Goal: Find specific page/section: Find specific page/section

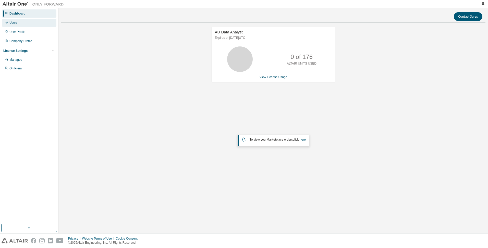
click at [19, 25] on div "Users" at bounding box center [29, 23] width 54 height 8
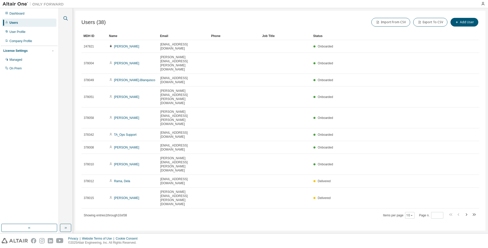
click at [65, 18] on icon "button" at bounding box center [66, 18] width 6 height 6
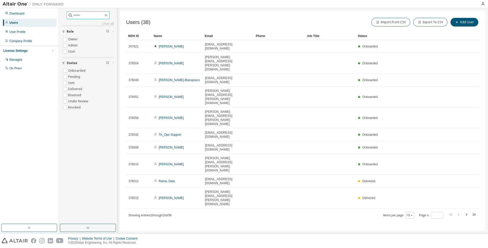
click at [90, 17] on input "text" at bounding box center [88, 15] width 31 height 5
type input "******"
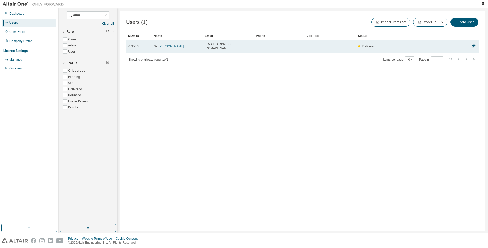
click at [167, 45] on link "[PERSON_NAME]" at bounding box center [171, 47] width 25 height 4
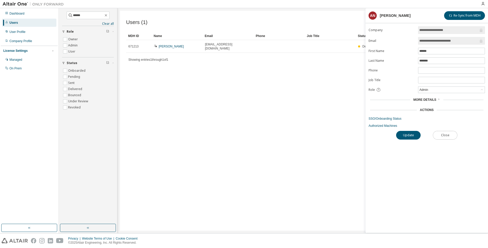
click at [443, 134] on button "Close" at bounding box center [445, 135] width 25 height 9
